Goal: Information Seeking & Learning: Learn about a topic

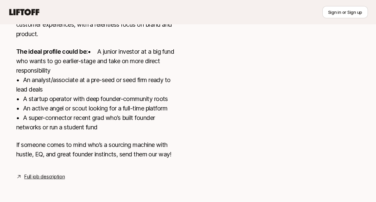
scroll to position [245, 0]
click at [47, 175] on link "Full job description" at bounding box center [44, 176] width 40 height 8
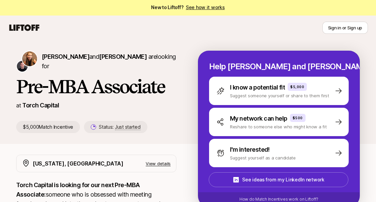
scroll to position [0, 0]
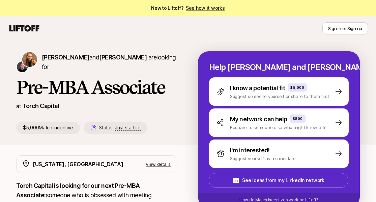
click at [23, 27] on icon at bounding box center [24, 28] width 30 height 6
click at [19, 25] on icon at bounding box center [24, 28] width 32 height 9
click at [21, 31] on icon at bounding box center [24, 28] width 32 height 9
click at [204, 9] on link "See how it works" at bounding box center [205, 8] width 39 height 6
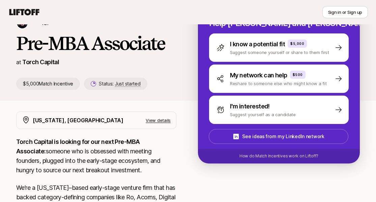
scroll to position [101, 0]
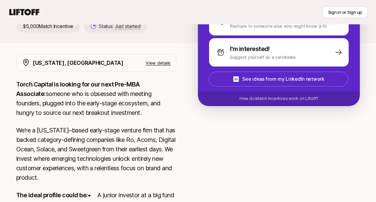
click at [161, 60] on p "View details" at bounding box center [158, 62] width 25 height 7
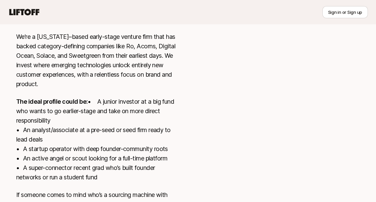
scroll to position [256, 0]
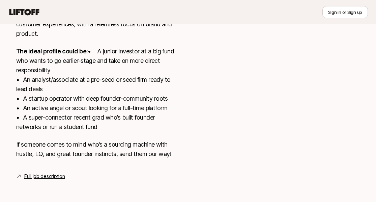
click at [43, 179] on link "Full job description" at bounding box center [44, 176] width 40 height 8
